Goal: Find specific page/section: Find specific page/section

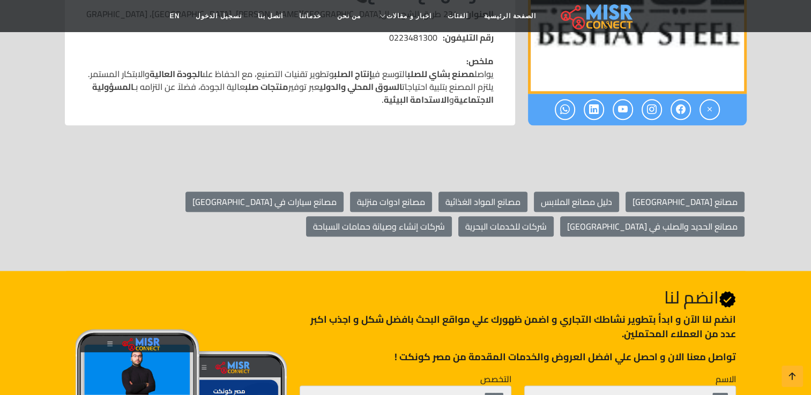
scroll to position [1286, 0]
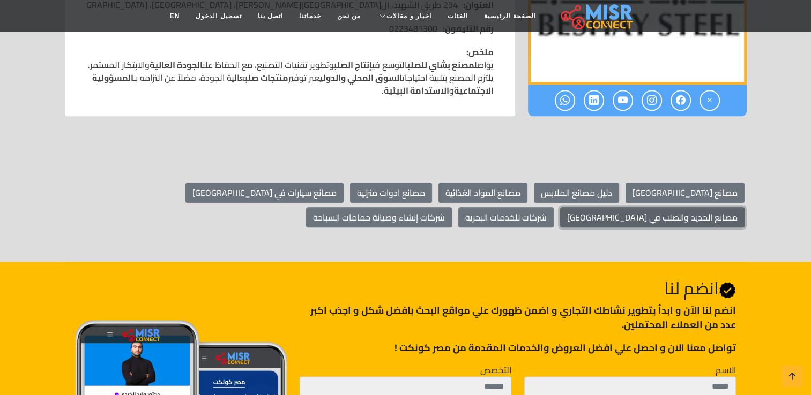
click at [560, 207] on link "مصانع الحديد والصلب في [GEOGRAPHIC_DATA]" at bounding box center [652, 217] width 184 height 20
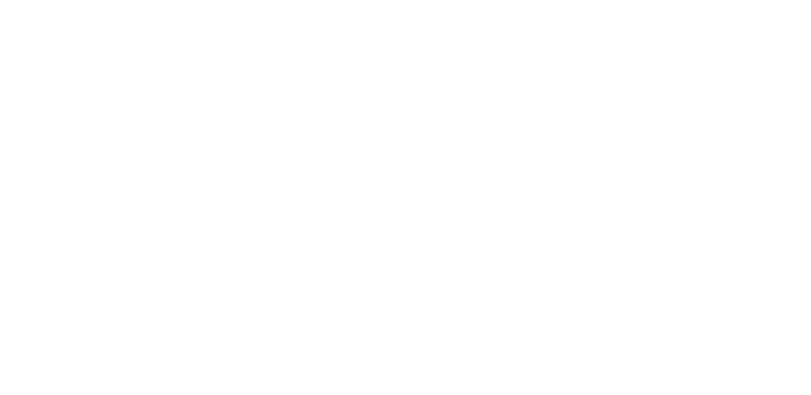
select select "**********"
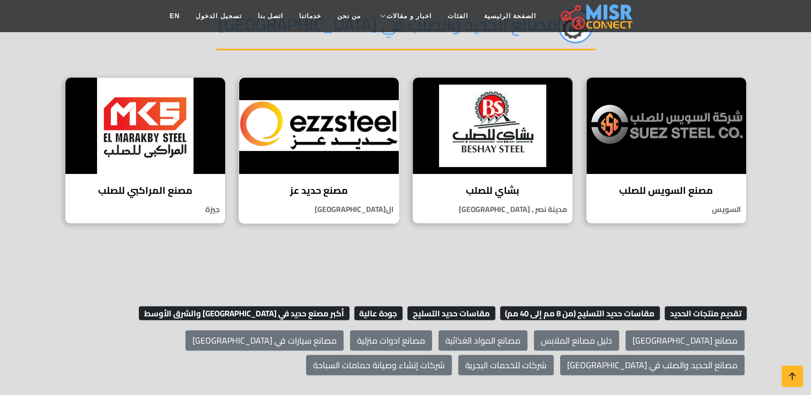
scroll to position [214, 0]
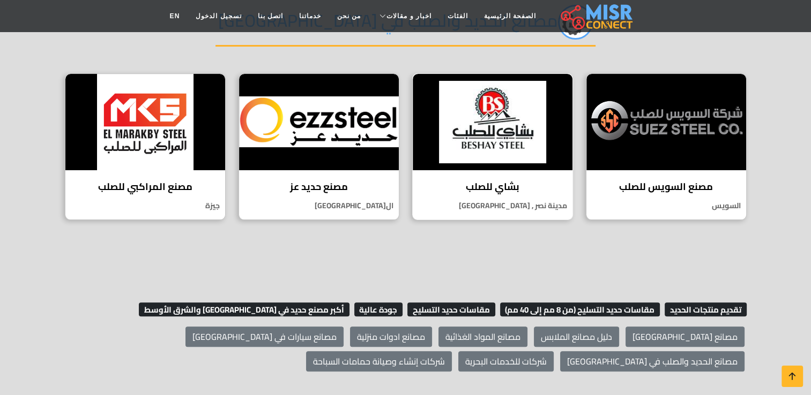
click at [528, 192] on div "بشاي للصلب مصنع بشاي للصلب هو واحد من أبرز المصانع في صناعة الحديد والصلب في مص…" at bounding box center [492, 146] width 161 height 147
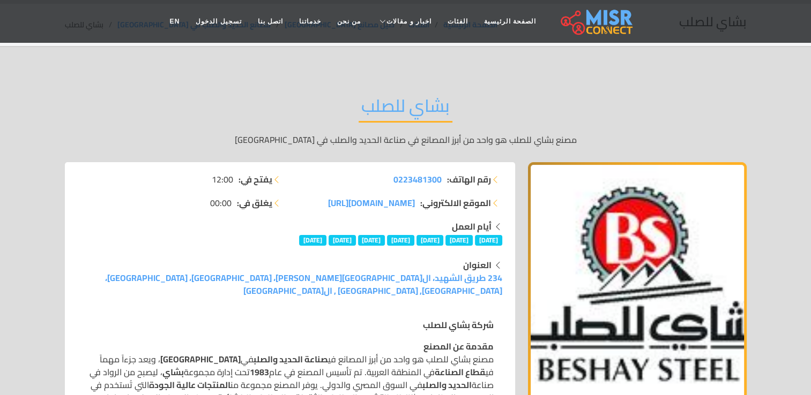
scroll to position [54, 0]
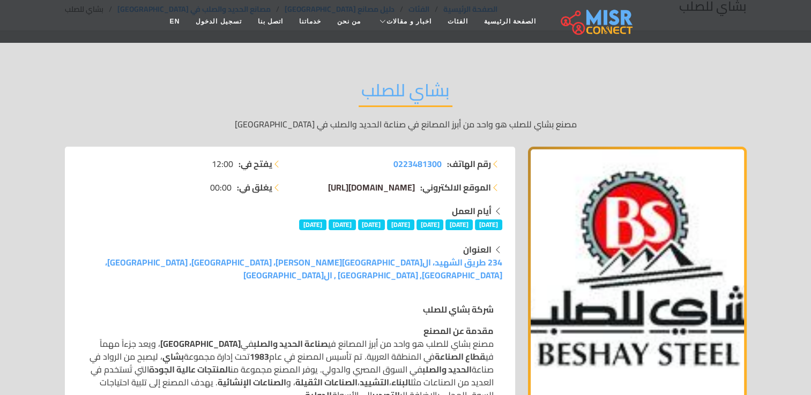
click at [333, 189] on span "[DOMAIN_NAME][URL]" at bounding box center [371, 188] width 87 height 16
